Goal: Task Accomplishment & Management: Manage account settings

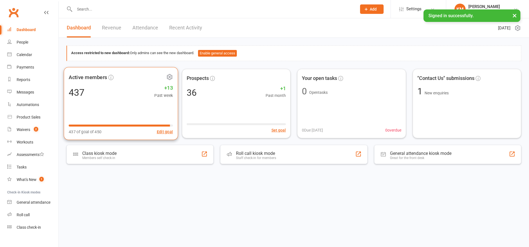
click at [125, 113] on div "Active members 437 +13 Past week 437 of goal of 450 Edit goal" at bounding box center [121, 103] width 114 height 73
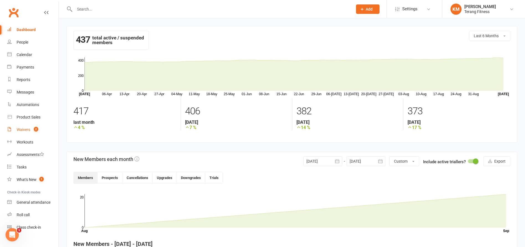
click at [26, 127] on div "Waivers" at bounding box center [24, 129] width 14 height 4
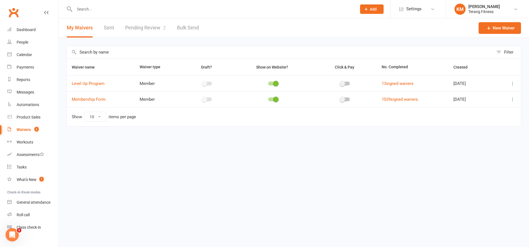
click at [145, 24] on link "Pending Review 2" at bounding box center [145, 27] width 41 height 19
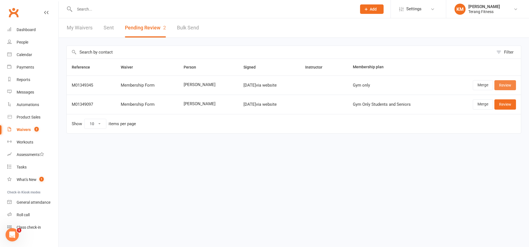
click at [505, 87] on link "Review" at bounding box center [505, 85] width 22 height 10
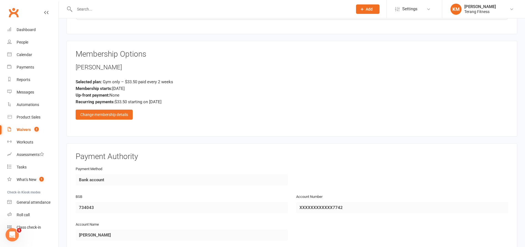
scroll to position [665, 0]
click at [124, 116] on div "Change membership details" at bounding box center [104, 114] width 57 height 10
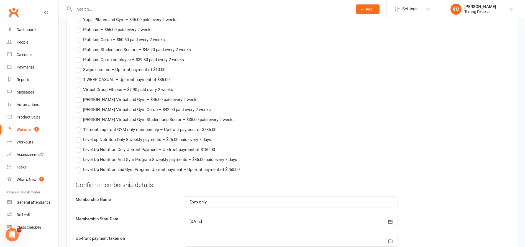
scroll to position [886, 0]
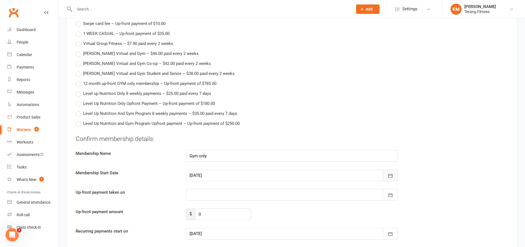
drag, startPoint x: 390, startPoint y: 176, endPoint x: 384, endPoint y: 176, distance: 5.8
click at [389, 176] on icon "button" at bounding box center [391, 176] width 6 height 6
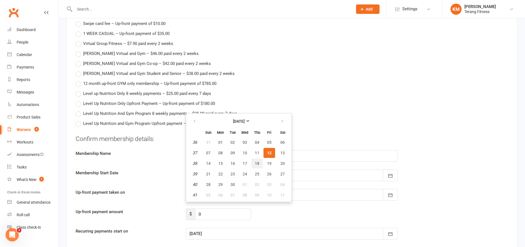
click at [255, 163] on span "18" at bounding box center [257, 163] width 4 height 4
type input "[DATE]"
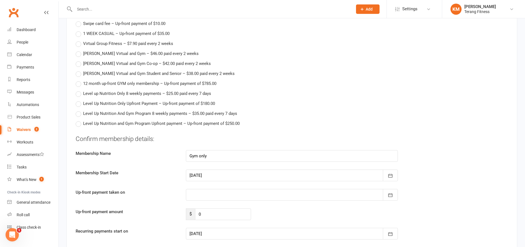
type input "[DATE]"
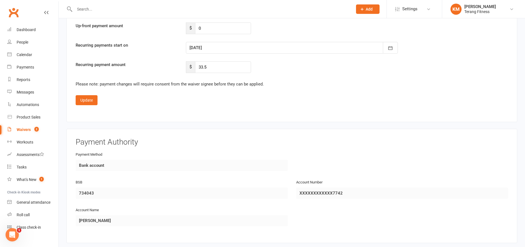
scroll to position [1080, 0]
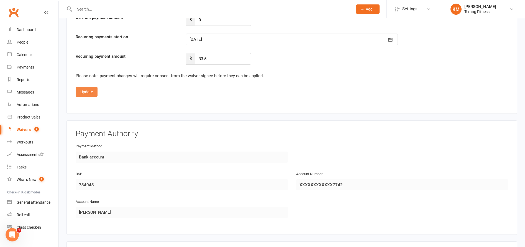
click at [84, 91] on button "Update" at bounding box center [87, 92] width 22 height 10
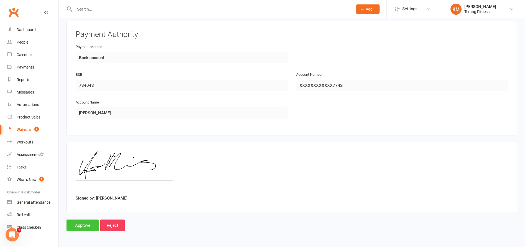
click at [78, 225] on input "Approve" at bounding box center [82, 225] width 32 height 12
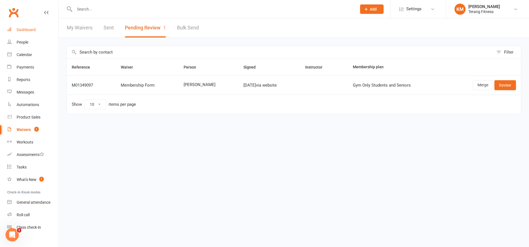
click at [25, 30] on div "Dashboard" at bounding box center [26, 29] width 19 height 4
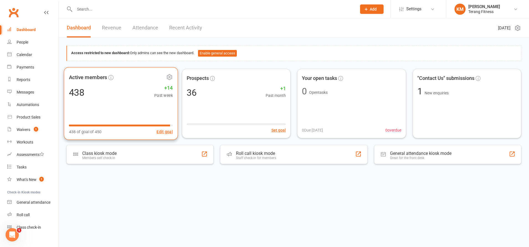
click at [113, 105] on div "Active members 438 +14 Past week 438 of goal of 450 Edit goal" at bounding box center [121, 103] width 114 height 73
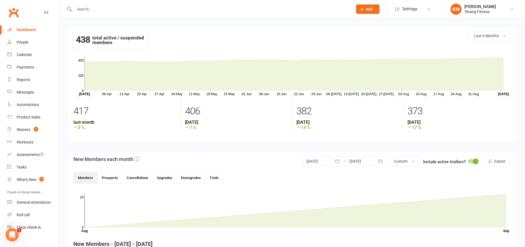
click at [95, 6] on input "text" at bounding box center [211, 9] width 276 height 8
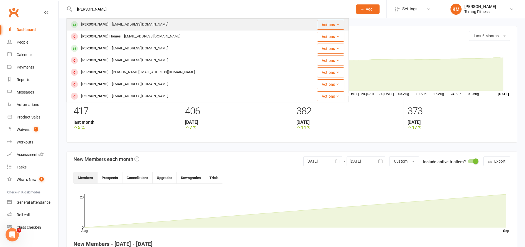
type input "[PERSON_NAME]"
click at [120, 25] on div "[EMAIL_ADDRESS][DOMAIN_NAME]" at bounding box center [140, 24] width 60 height 8
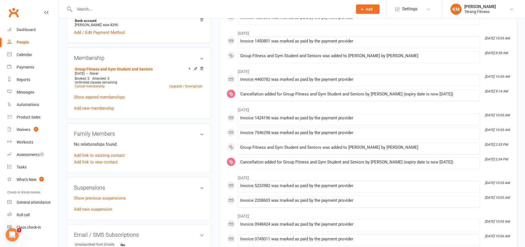
scroll to position [222, 0]
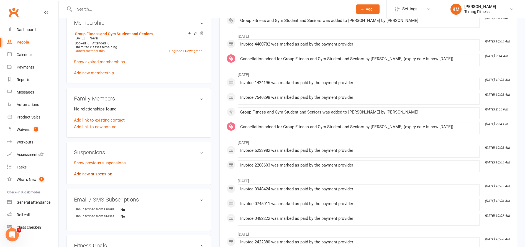
click at [89, 171] on link "Add new suspension" at bounding box center [93, 173] width 38 height 5
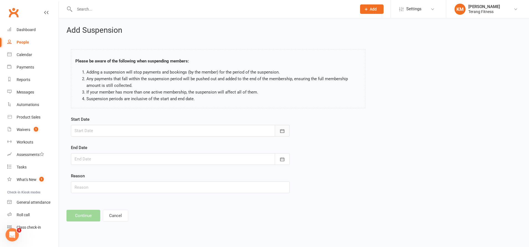
click at [283, 134] on button "button" at bounding box center [282, 131] width 15 height 12
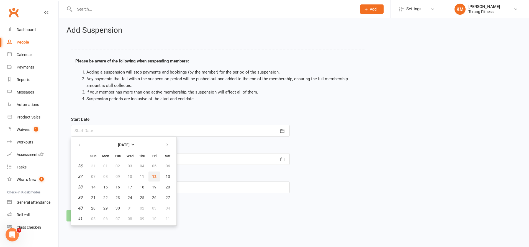
click at [151, 177] on button "12" at bounding box center [154, 176] width 12 height 10
type input "[DATE]"
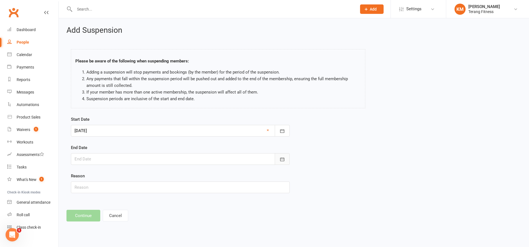
click at [284, 159] on icon "button" at bounding box center [283, 159] width 6 height 6
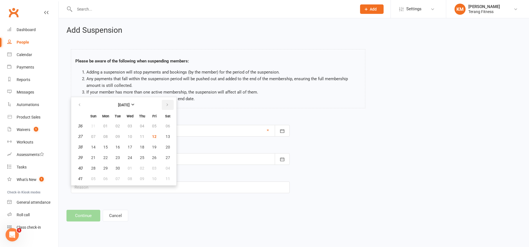
click at [166, 104] on icon "button" at bounding box center [167, 104] width 4 height 4
click at [155, 134] on span "10" at bounding box center [154, 136] width 4 height 4
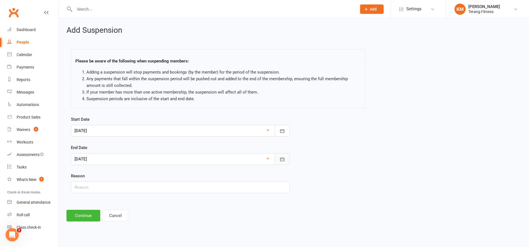
click at [281, 158] on icon "button" at bounding box center [283, 159] width 6 height 6
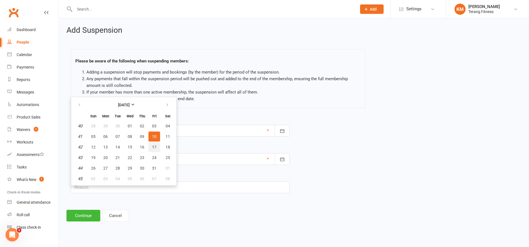
click at [158, 143] on button "17" at bounding box center [154, 147] width 12 height 10
type input "[DATE]"
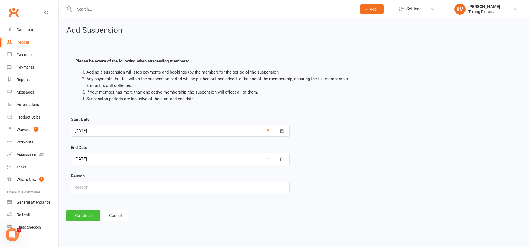
click at [71, 216] on button "Continue" at bounding box center [83, 215] width 34 height 12
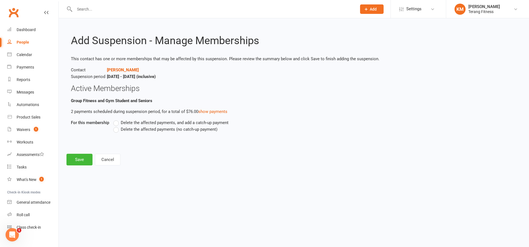
click at [118, 129] on label "Delete the affected payments (no catch-up payment)" at bounding box center [165, 129] width 104 height 7
click at [117, 126] on input "Delete the affected payments (no catch-up payment)" at bounding box center [115, 126] width 4 height 0
click at [76, 160] on button "Save" at bounding box center [79, 159] width 26 height 12
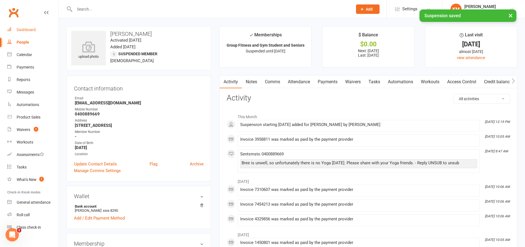
click at [31, 31] on div "Dashboard" at bounding box center [26, 29] width 19 height 4
